Goal: Use online tool/utility: Utilize a website feature to perform a specific function

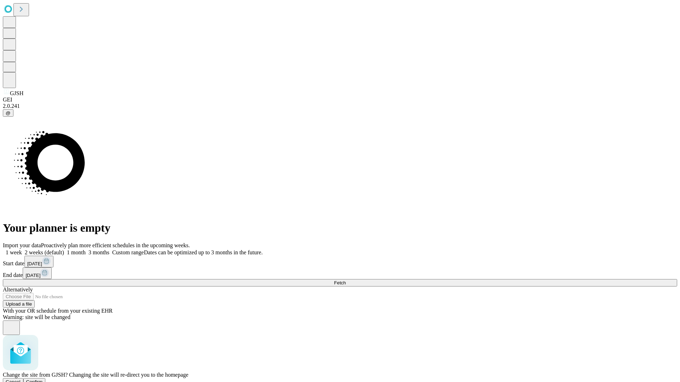
click at [43, 380] on span "Confirm" at bounding box center [34, 382] width 17 height 5
click at [22, 250] on label "1 week" at bounding box center [12, 253] width 19 height 6
click at [346, 280] on span "Fetch" at bounding box center [340, 282] width 12 height 5
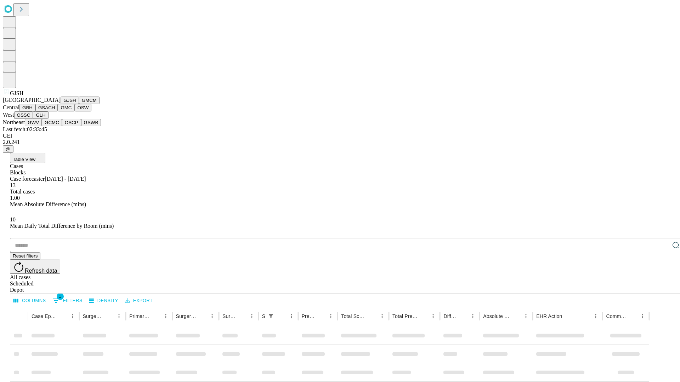
click at [79, 104] on button "GMCM" at bounding box center [89, 100] width 21 height 7
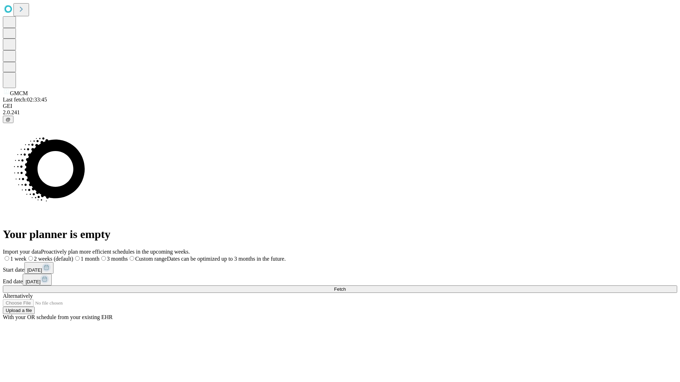
click at [27, 256] on label "1 week" at bounding box center [15, 259] width 24 height 6
click at [346, 287] on span "Fetch" at bounding box center [340, 289] width 12 height 5
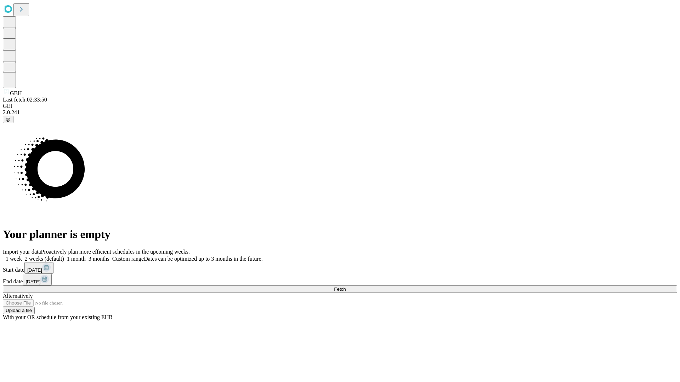
click at [346, 287] on span "Fetch" at bounding box center [340, 289] width 12 height 5
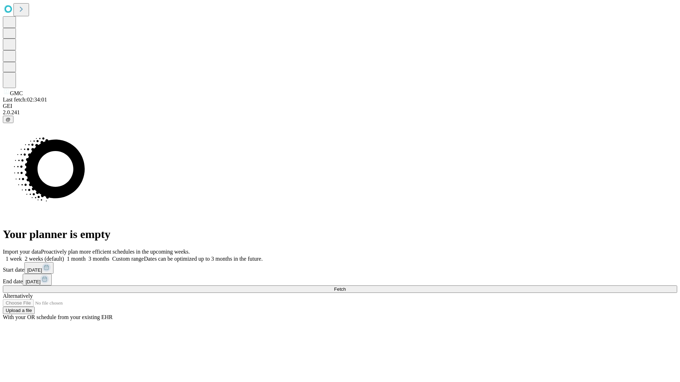
click at [22, 256] on label "1 week" at bounding box center [12, 259] width 19 height 6
click at [346, 287] on span "Fetch" at bounding box center [340, 289] width 12 height 5
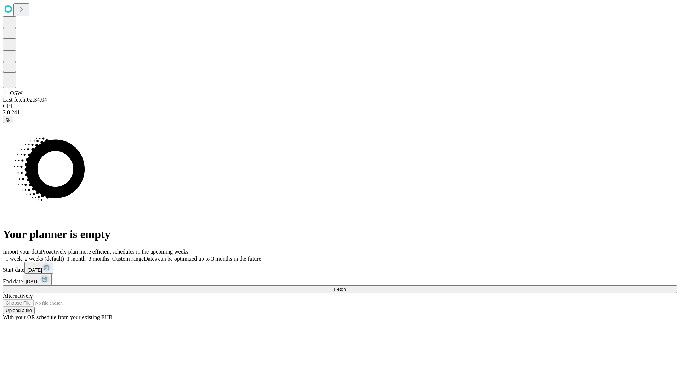
click at [22, 256] on label "1 week" at bounding box center [12, 259] width 19 height 6
click at [346, 287] on span "Fetch" at bounding box center [340, 289] width 12 height 5
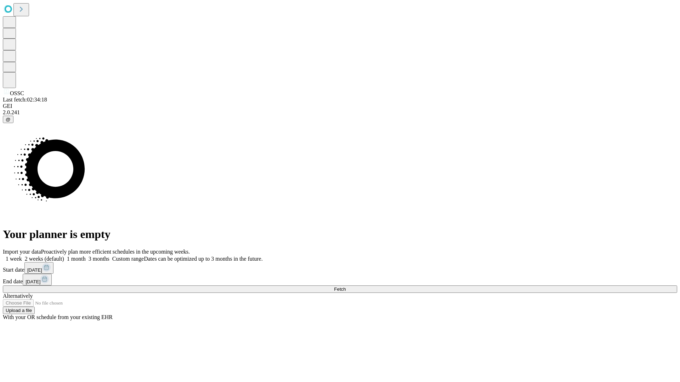
click at [22, 256] on label "1 week" at bounding box center [12, 259] width 19 height 6
click at [346, 287] on span "Fetch" at bounding box center [340, 289] width 12 height 5
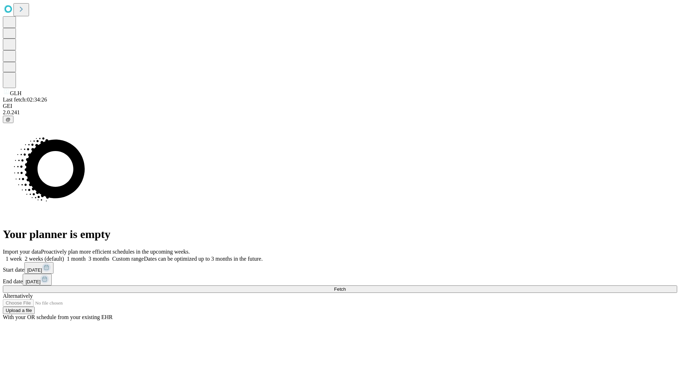
click at [22, 256] on label "1 week" at bounding box center [12, 259] width 19 height 6
click at [346, 287] on span "Fetch" at bounding box center [340, 289] width 12 height 5
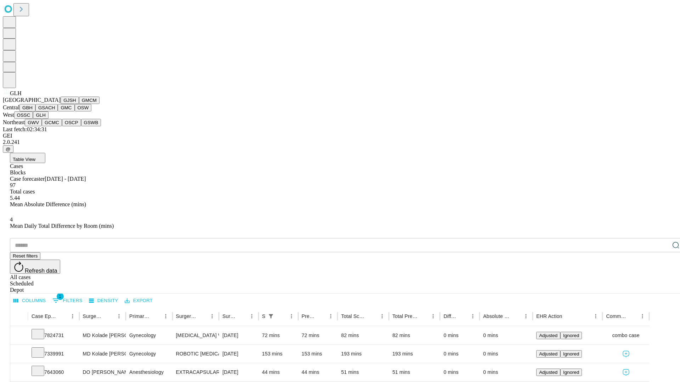
click at [42, 126] on button "GWV" at bounding box center [33, 122] width 17 height 7
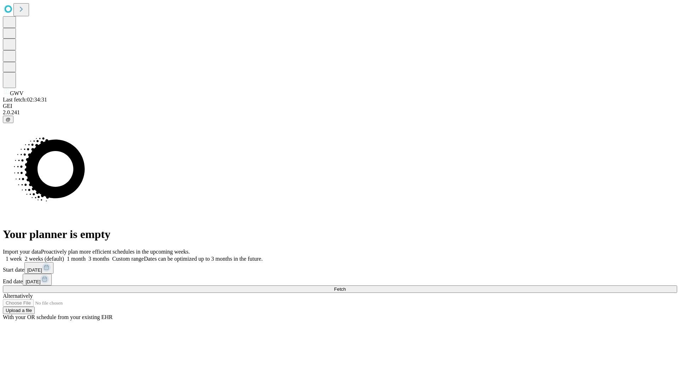
click at [22, 256] on label "1 week" at bounding box center [12, 259] width 19 height 6
click at [346, 287] on span "Fetch" at bounding box center [340, 289] width 12 height 5
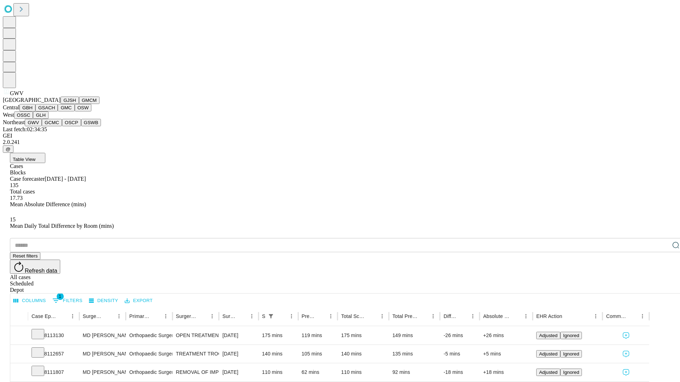
click at [55, 126] on button "GCMC" at bounding box center [52, 122] width 20 height 7
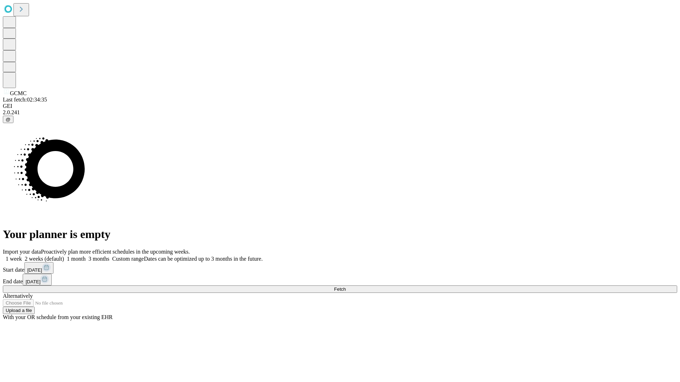
click at [22, 256] on label "1 week" at bounding box center [12, 259] width 19 height 6
click at [346, 287] on span "Fetch" at bounding box center [340, 289] width 12 height 5
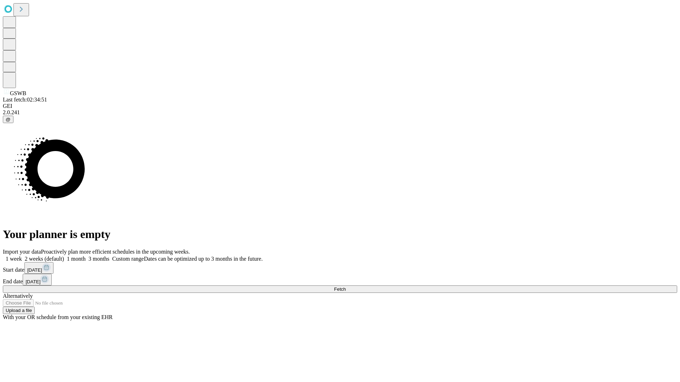
click at [22, 256] on label "1 week" at bounding box center [12, 259] width 19 height 6
click at [346, 287] on span "Fetch" at bounding box center [340, 289] width 12 height 5
